Goal: Check status: Check status

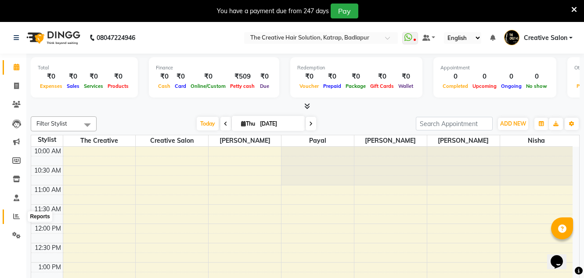
click at [11, 216] on span at bounding box center [16, 217] width 15 height 10
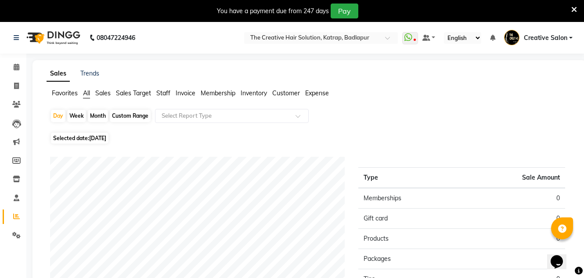
click at [98, 113] on div "Month" at bounding box center [98, 116] width 20 height 12
select select "9"
select select "2025"
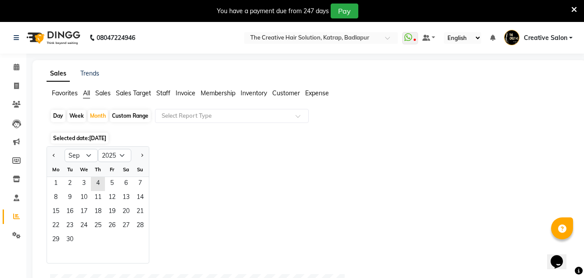
click at [58, 155] on div at bounding box center [56, 155] width 18 height 14
click at [69, 152] on select "Jan Feb Mar Apr May Jun [DATE] Aug Sep Oct Nov Dec" at bounding box center [81, 155] width 33 height 13
select select "8"
click at [65, 149] on select "Jan Feb Mar Apr May Jun [DATE] Aug Sep Oct Nov Dec" at bounding box center [81, 155] width 33 height 13
click at [108, 185] on span "1" at bounding box center [112, 184] width 14 height 14
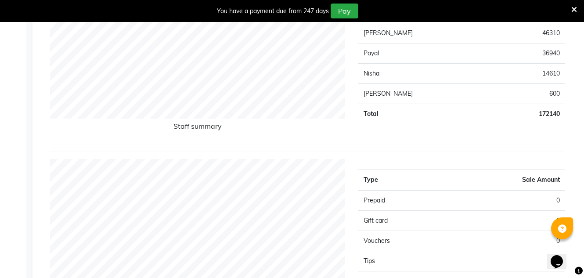
scroll to position [373, 0]
